Goal: Check status: Check status

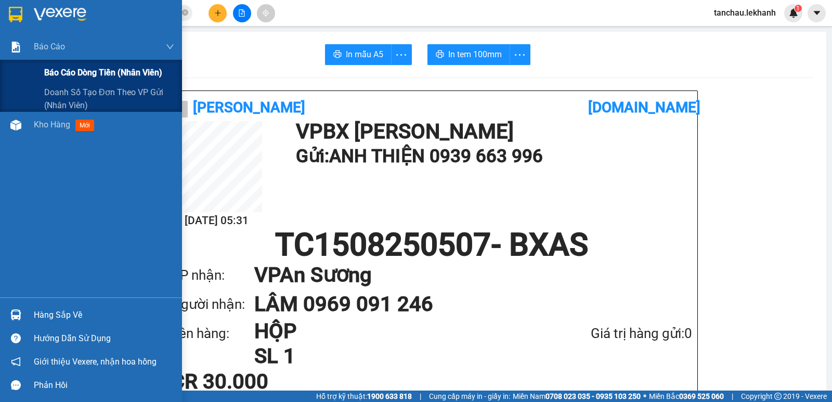
scroll to position [184, 0]
click at [60, 79] on span "Báo cáo dòng tiền (nhân viên)" at bounding box center [103, 72] width 118 height 13
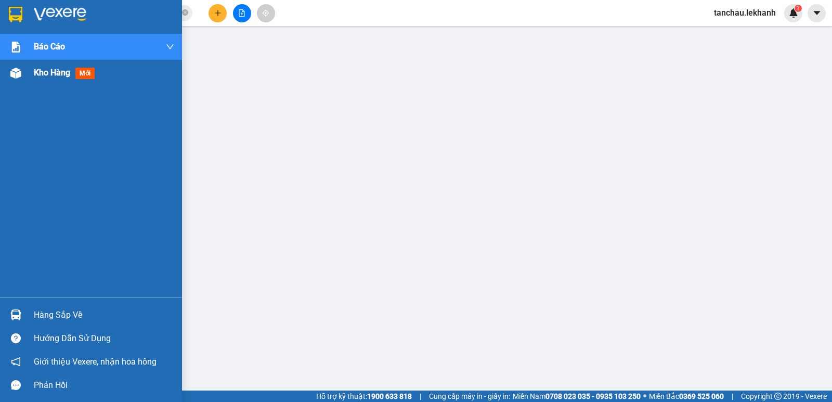
click at [53, 73] on span "Kho hàng" at bounding box center [52, 73] width 36 height 10
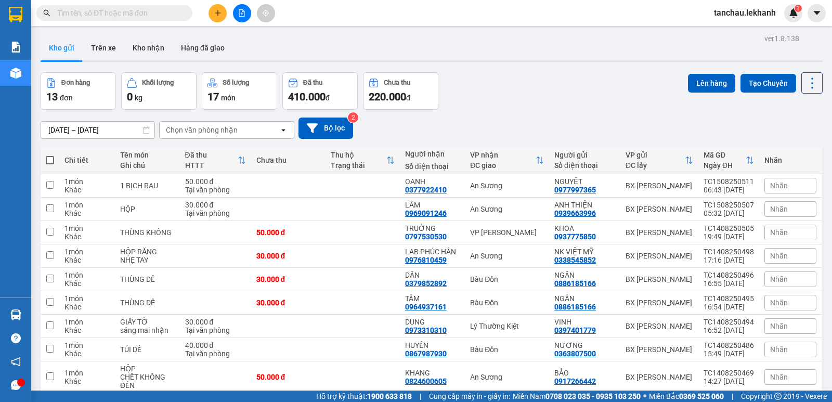
click at [57, 130] on input "[DATE] – [DATE]" at bounding box center [97, 130] width 113 height 17
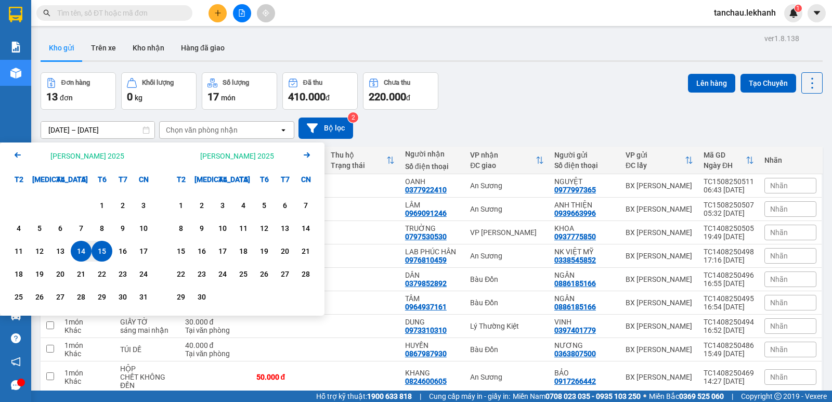
click at [98, 256] on div "15" at bounding box center [102, 251] width 15 height 12
click at [98, 251] on div "15" at bounding box center [102, 251] width 15 height 12
type input "[DATE] – [DATE]"
